Goal: Obtain resource: Download file/media

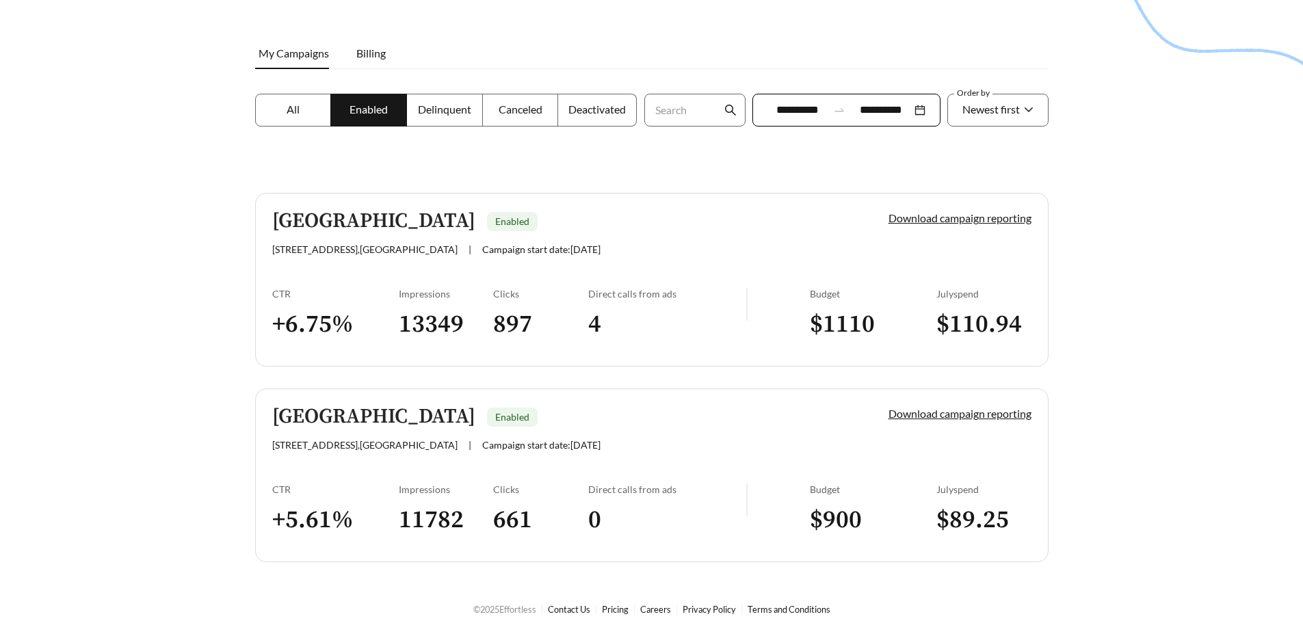
scroll to position [185, 0]
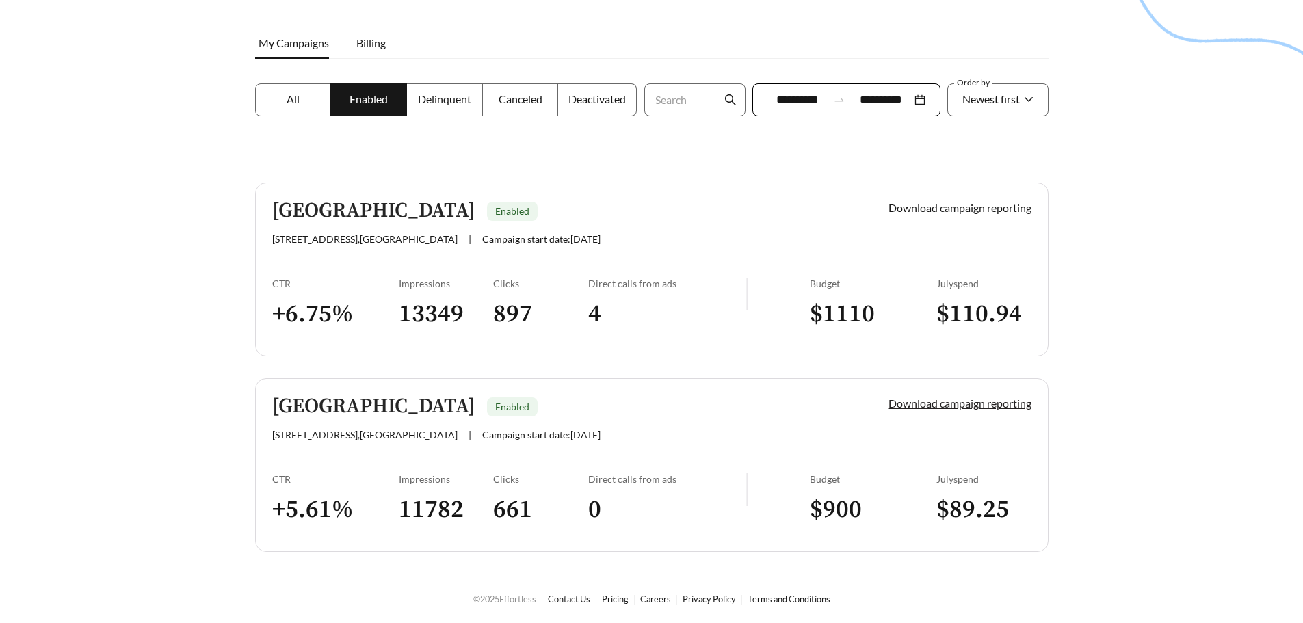
click at [950, 404] on link "Download campaign reporting" at bounding box center [960, 403] width 143 height 13
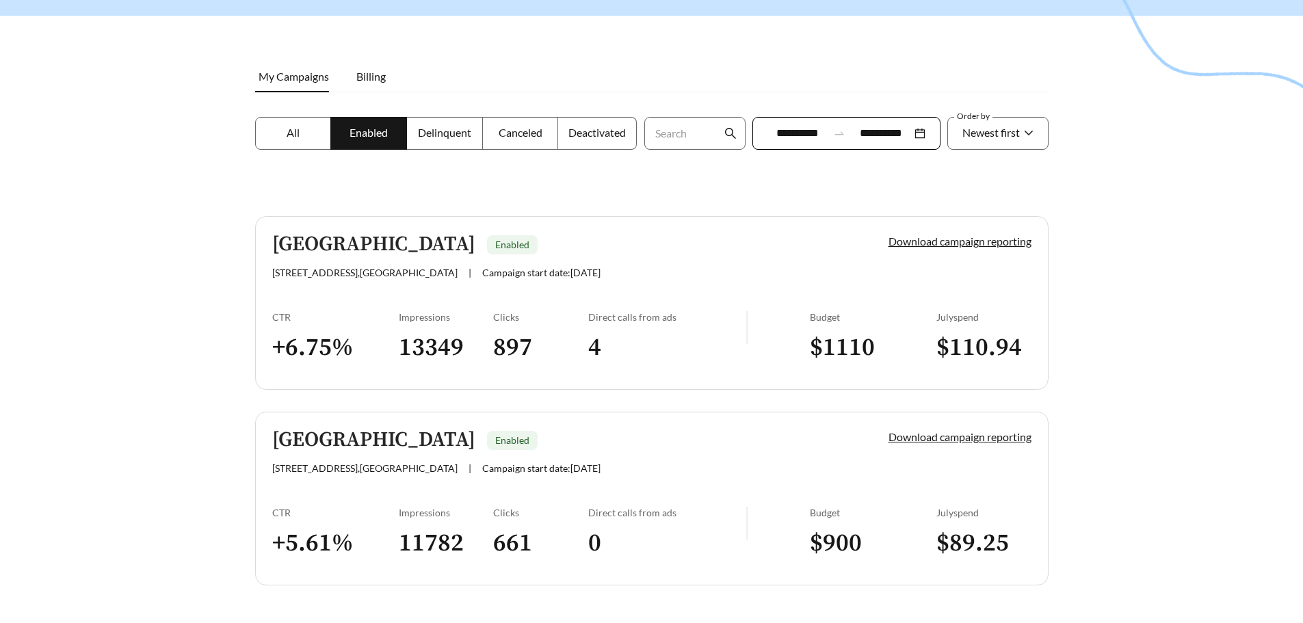
scroll to position [185, 0]
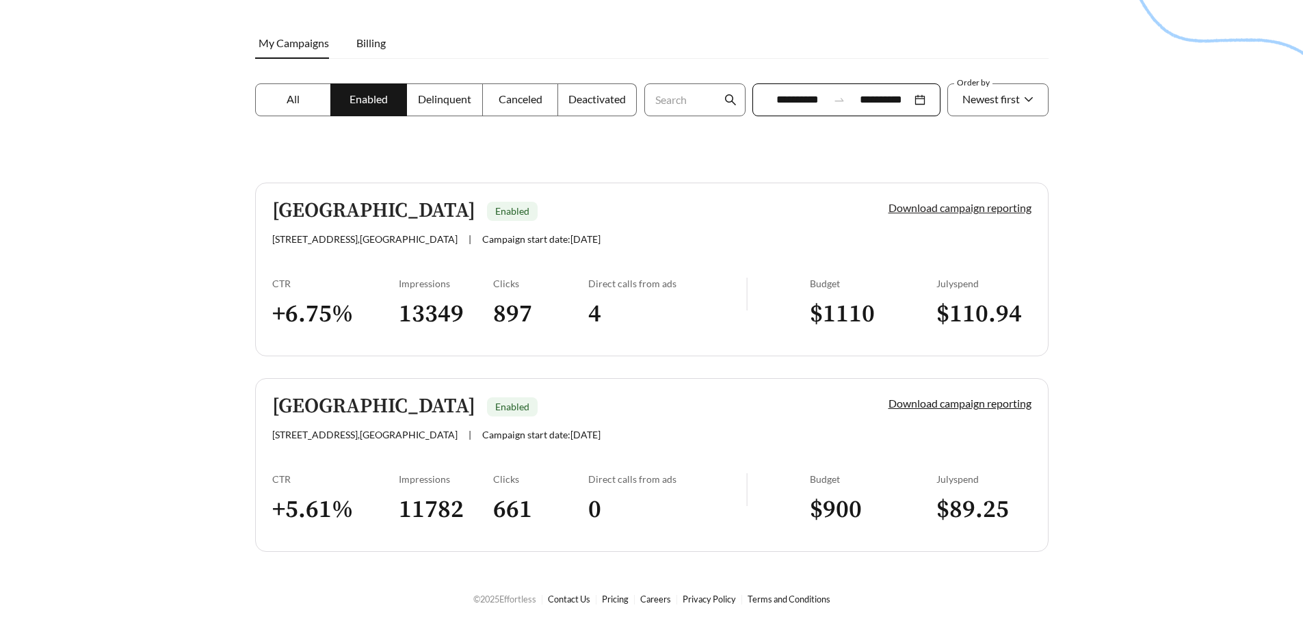
click at [954, 209] on link "Download campaign reporting" at bounding box center [960, 207] width 143 height 13
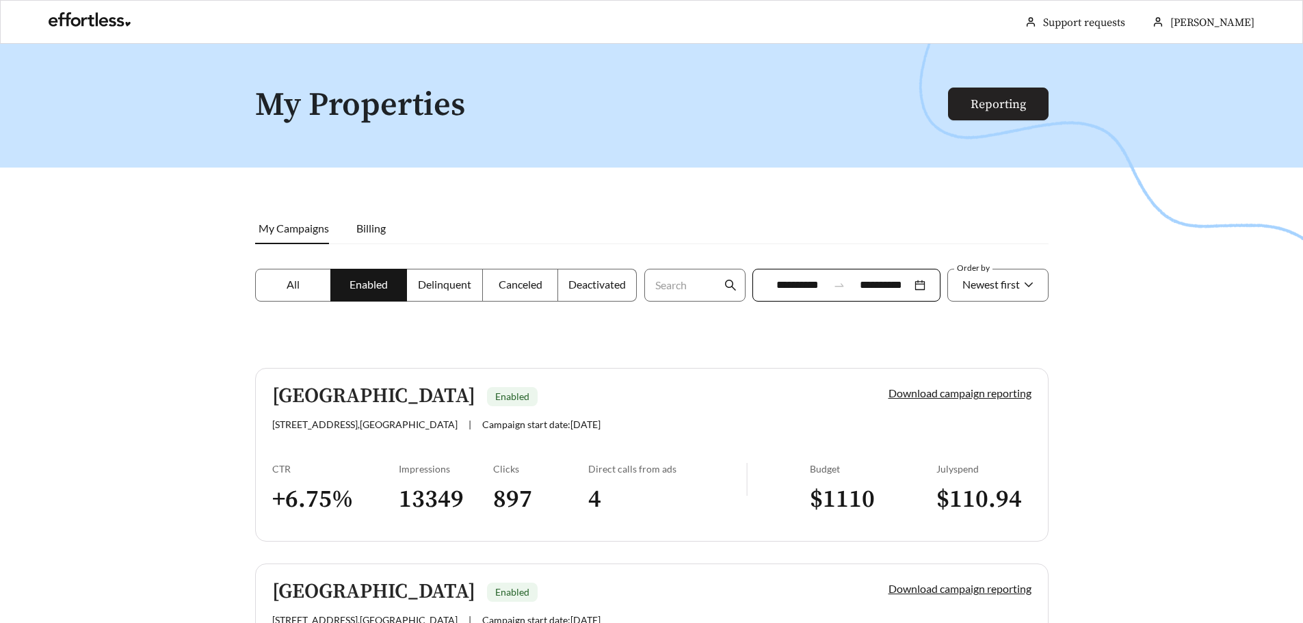
click at [1014, 103] on link "Reporting" at bounding box center [998, 104] width 55 height 16
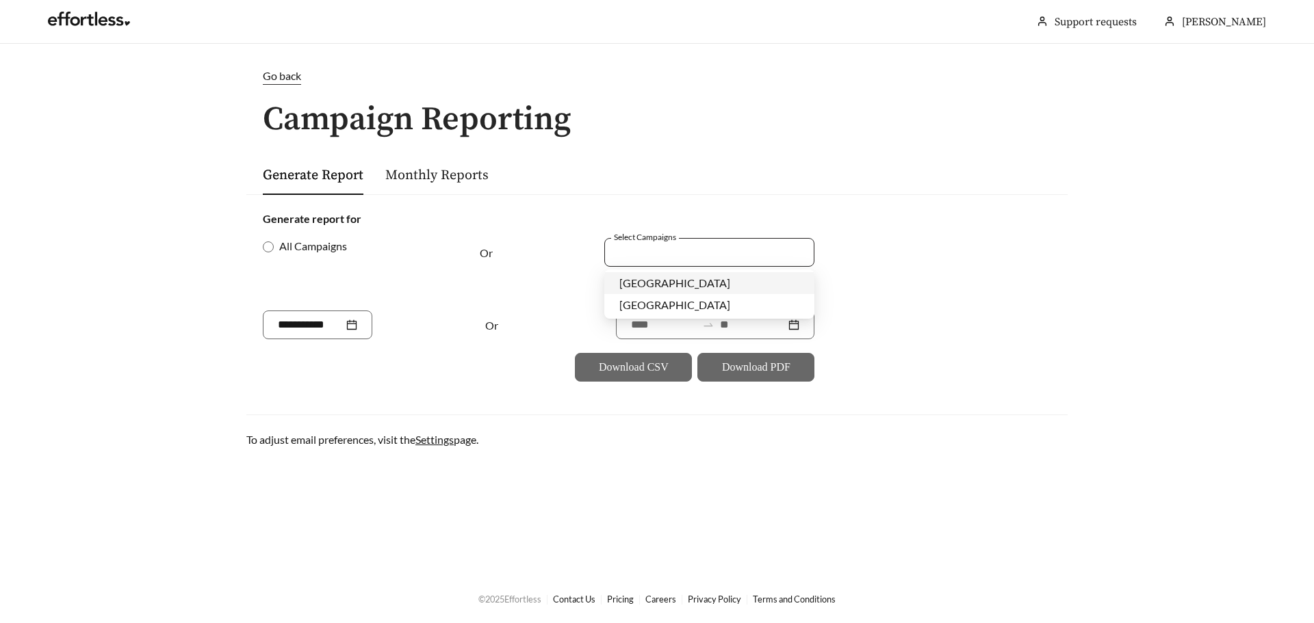
click at [654, 250] on div at bounding box center [699, 252] width 179 height 18
click at [672, 284] on span "[GEOGRAPHIC_DATA]" at bounding box center [674, 282] width 111 height 13
click at [647, 328] on input at bounding box center [664, 325] width 66 height 16
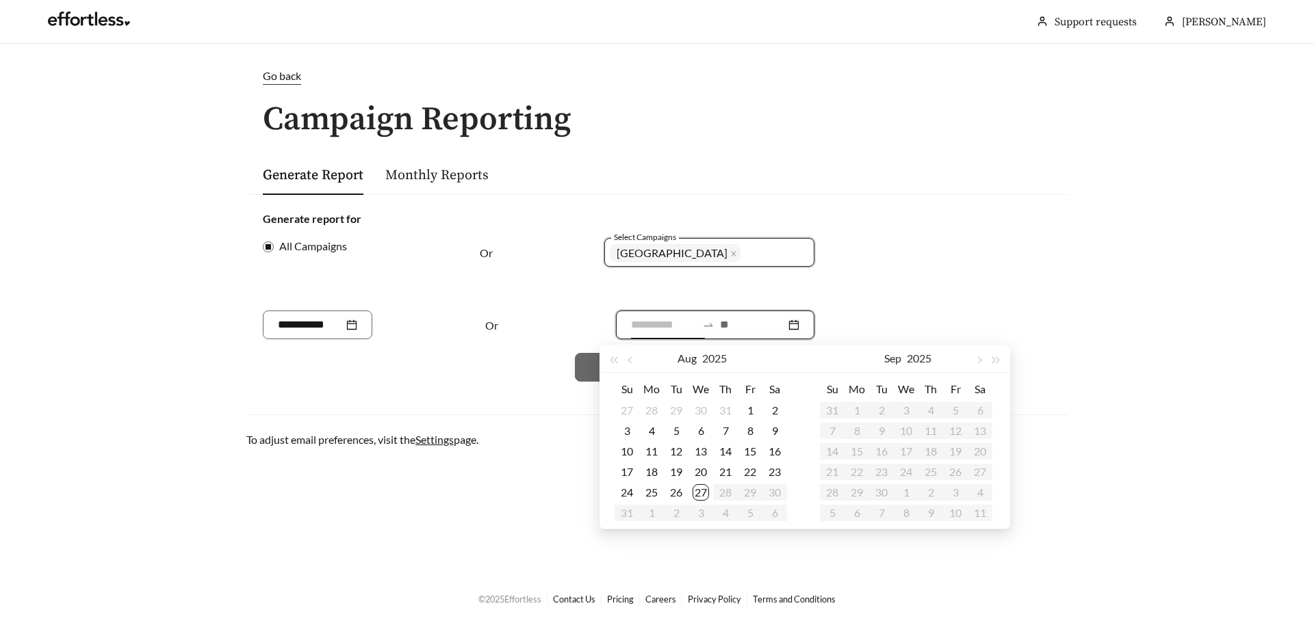
type input "**********"
click at [651, 475] on div "18" at bounding box center [651, 472] width 16 height 16
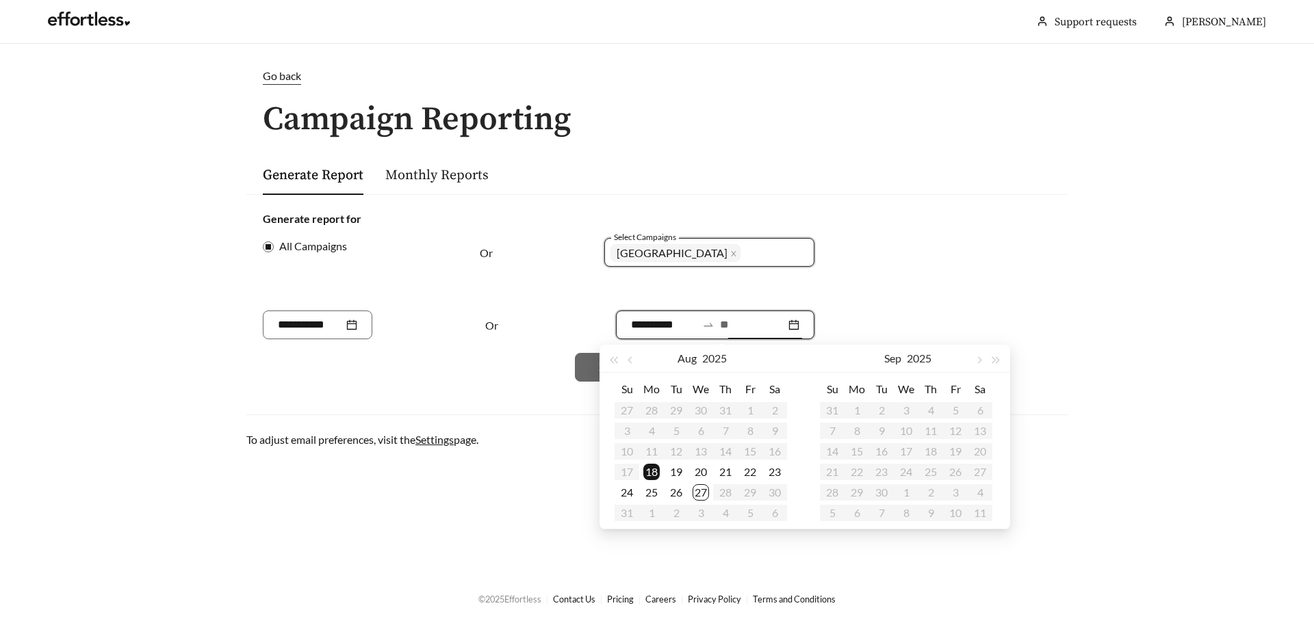
click at [763, 325] on input at bounding box center [753, 325] width 66 height 16
type input "**********"
click at [701, 492] on div "27" at bounding box center [700, 492] width 16 height 16
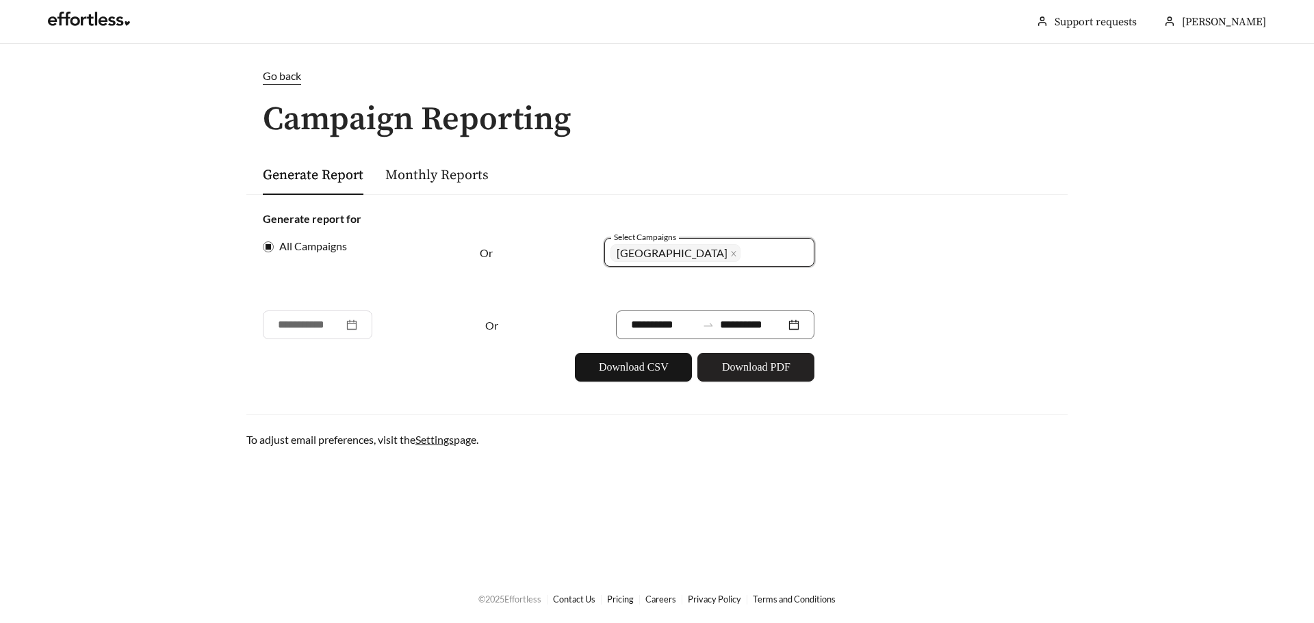
click at [745, 373] on span "Download PDF" at bounding box center [756, 367] width 68 height 16
click at [278, 78] on span "Go back" at bounding box center [282, 75] width 38 height 13
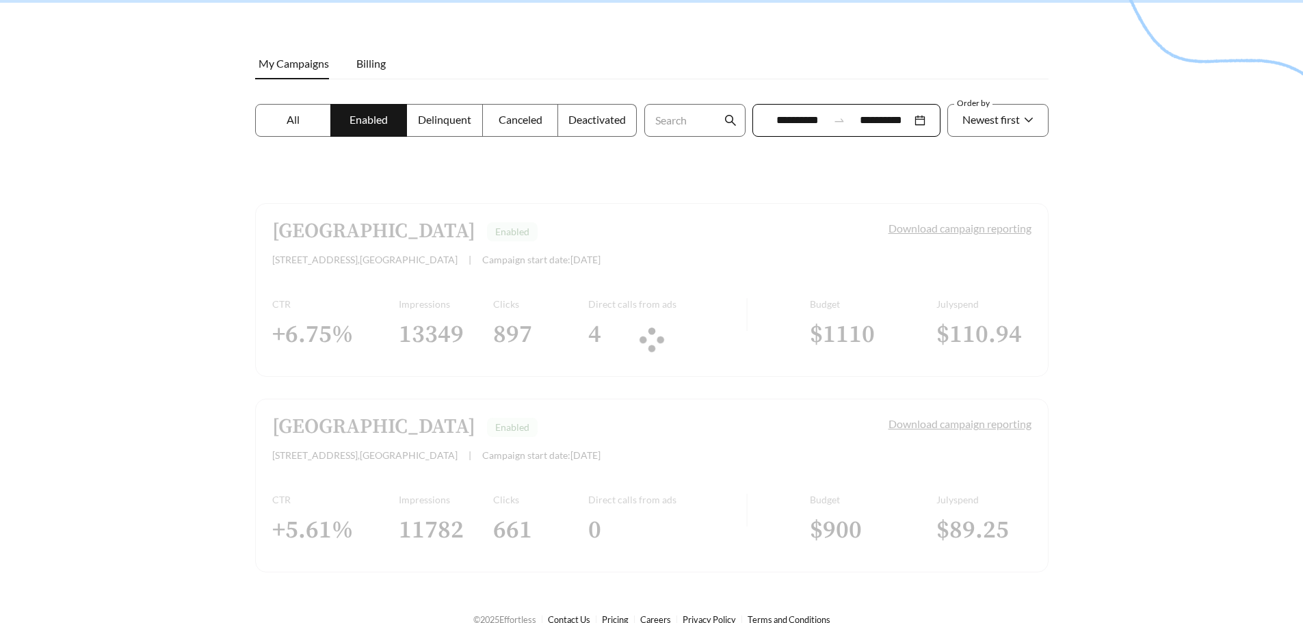
scroll to position [164, 0]
click at [460, 129] on label "Delinquent" at bounding box center [445, 121] width 76 height 33
click at [583, 123] on span "Deactivated" at bounding box center [597, 120] width 57 height 13
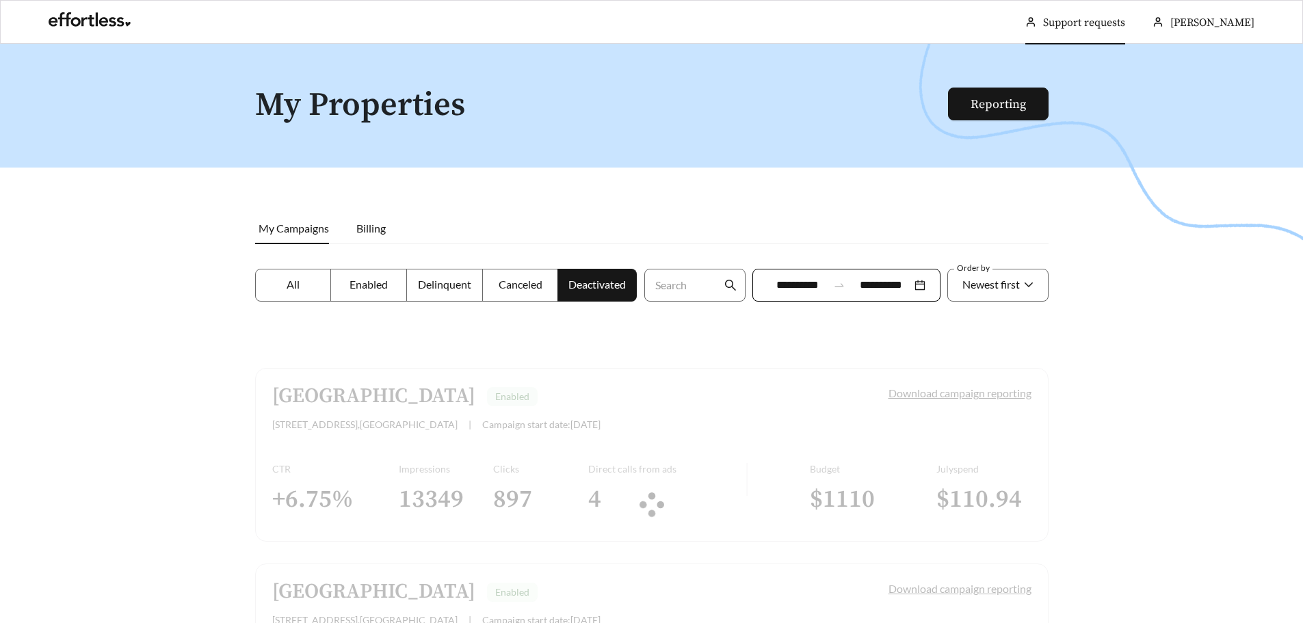
click at [1099, 25] on link "Support requests" at bounding box center [1084, 23] width 82 height 14
